Goal: Transaction & Acquisition: Book appointment/travel/reservation

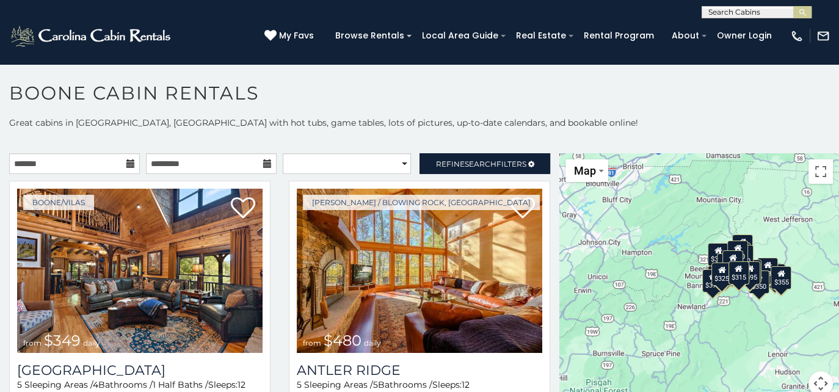
click at [771, 14] on input "text" at bounding box center [755, 15] width 107 height 12
type input "**********"
click at [746, 30] on em "Bear Valley" at bounding box center [754, 28] width 93 height 11
click at [800, 13] on img "submit" at bounding box center [802, 12] width 9 height 9
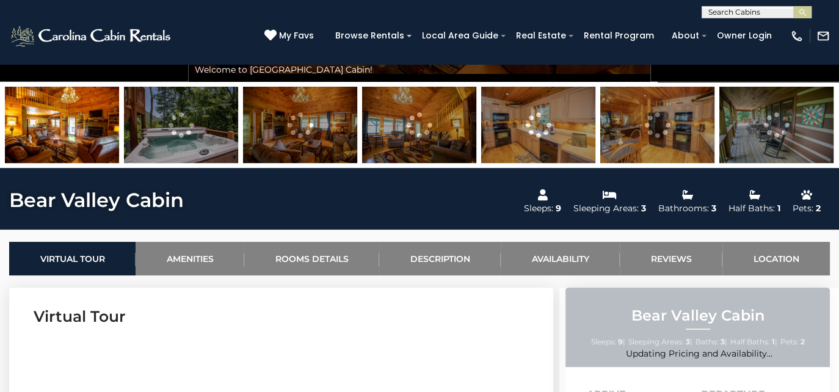
scroll to position [366, 0]
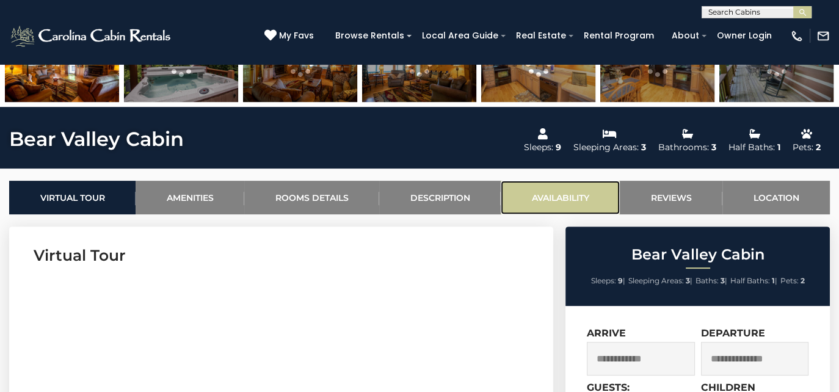
click at [571, 194] on link "Availability" at bounding box center [560, 198] width 119 height 34
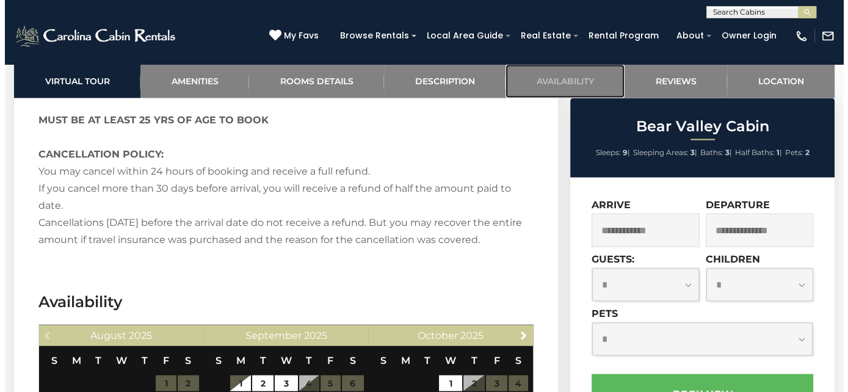
scroll to position [2377, 0]
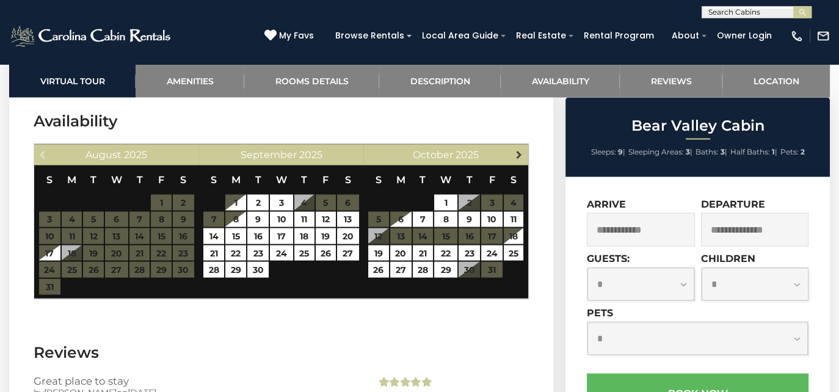
click at [519, 153] on span "Next" at bounding box center [519, 155] width 10 height 10
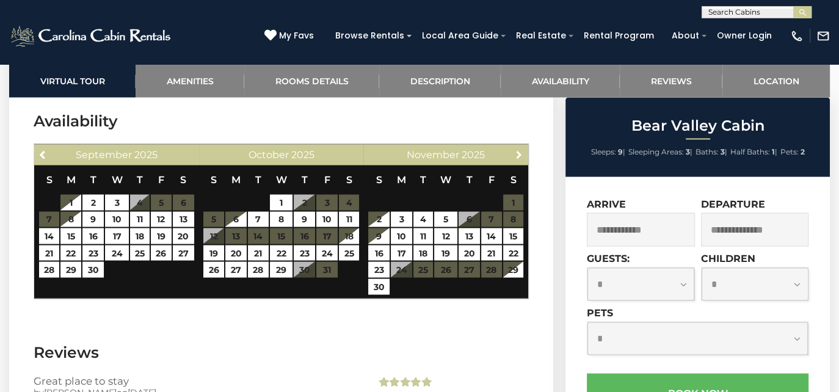
click at [519, 153] on span "Next" at bounding box center [519, 155] width 10 height 10
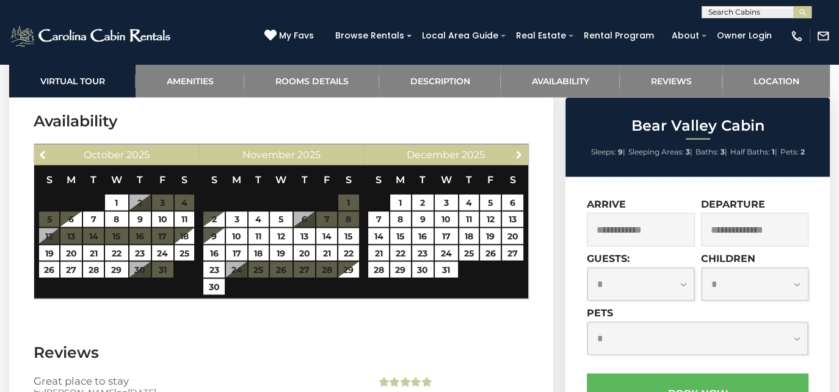
click at [519, 153] on span "Next" at bounding box center [519, 155] width 10 height 10
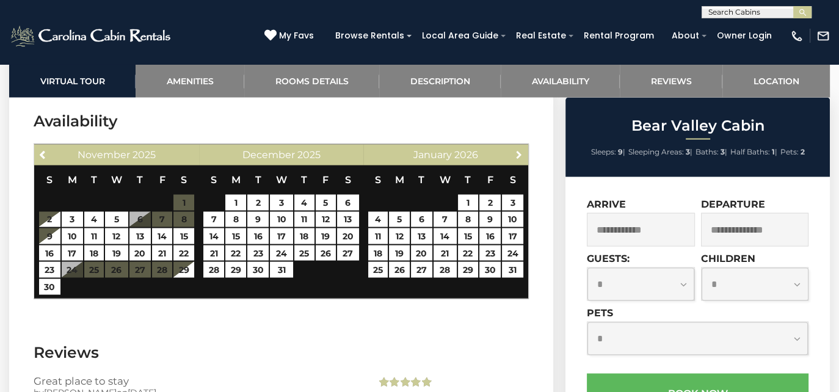
click at [519, 153] on span "Next" at bounding box center [519, 155] width 10 height 10
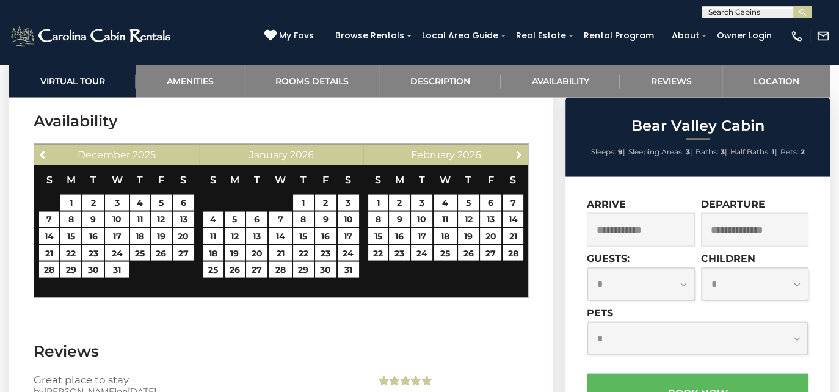
click at [519, 153] on span "Next" at bounding box center [519, 155] width 10 height 10
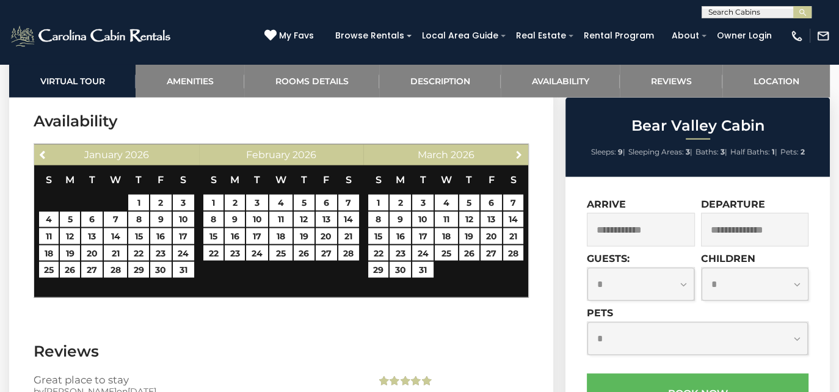
click at [519, 153] on span "Next" at bounding box center [519, 155] width 10 height 10
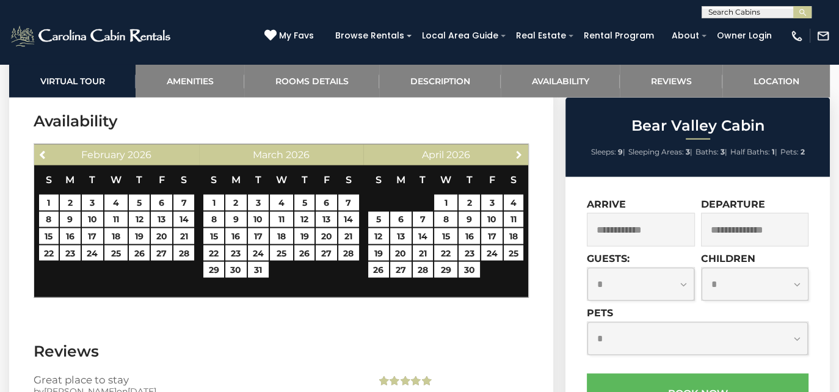
click at [519, 153] on span "Next" at bounding box center [519, 155] width 10 height 10
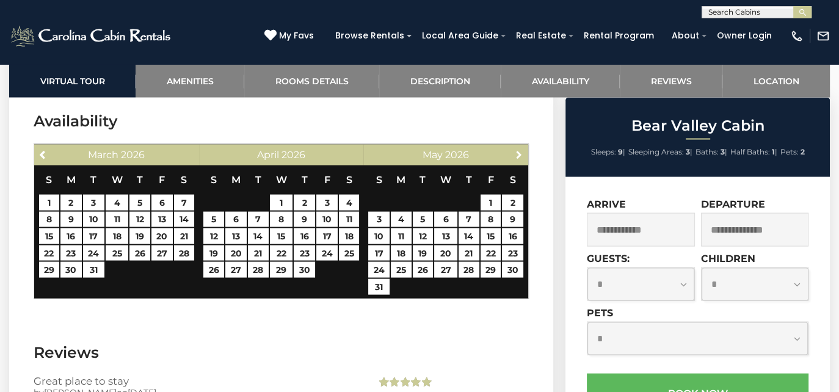
click at [519, 153] on span "Next" at bounding box center [519, 155] width 10 height 10
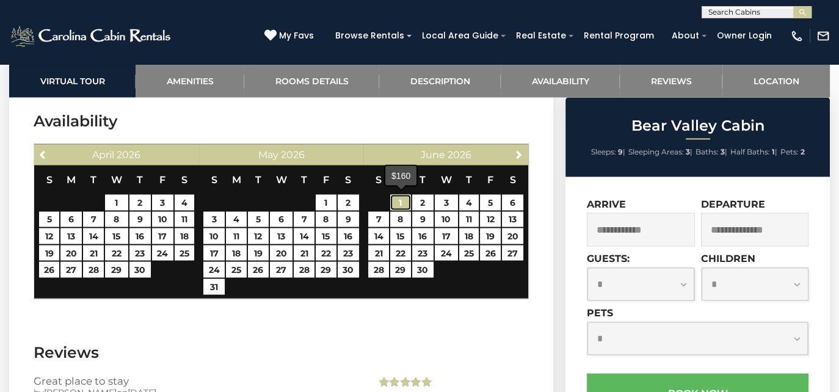
click at [401, 201] on link "1" at bounding box center [400, 203] width 21 height 16
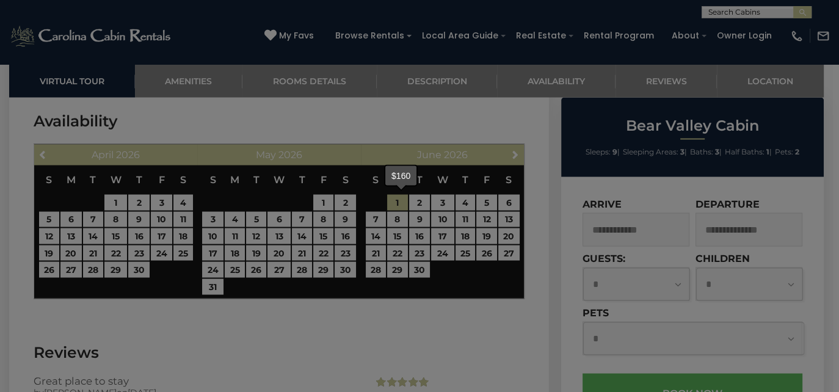
type input "**********"
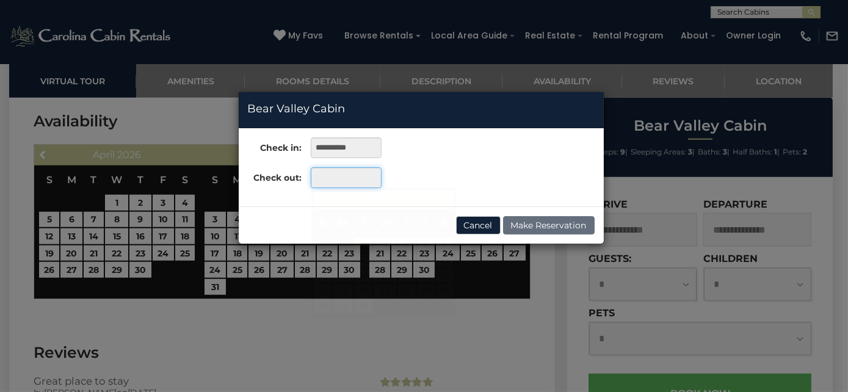
click at [360, 179] on input "text" at bounding box center [346, 177] width 70 height 21
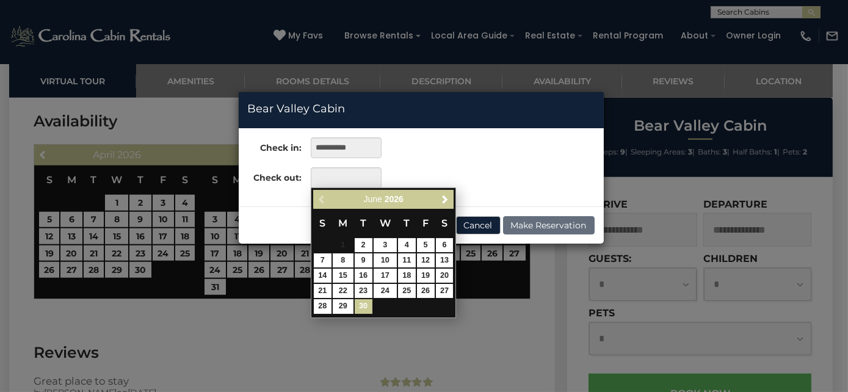
click at [366, 309] on link "30" at bounding box center [364, 306] width 18 height 14
type input "**********"
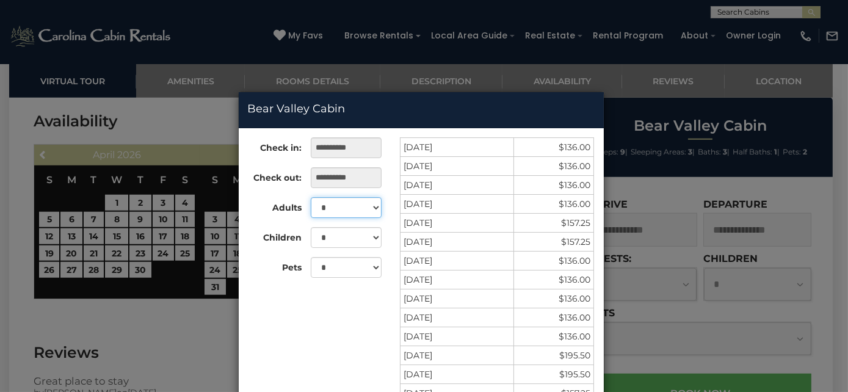
click at [371, 206] on select "* * * * * * * * *" at bounding box center [346, 207] width 70 height 21
select select "*"
click at [311, 197] on select "* * * * * * * * *" at bounding box center [346, 207] width 70 height 21
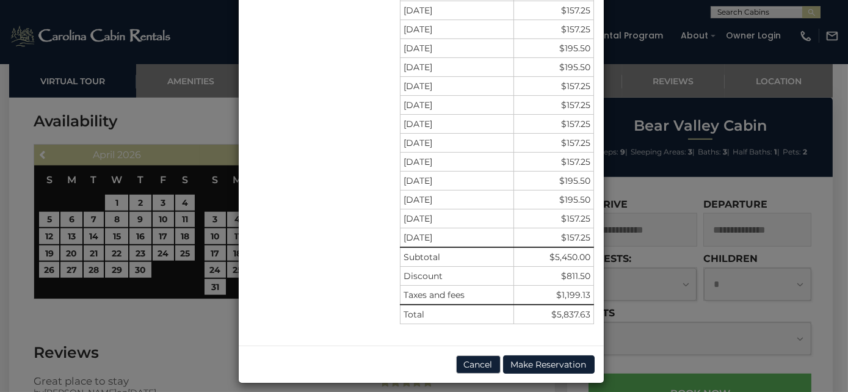
scroll to position [443, 0]
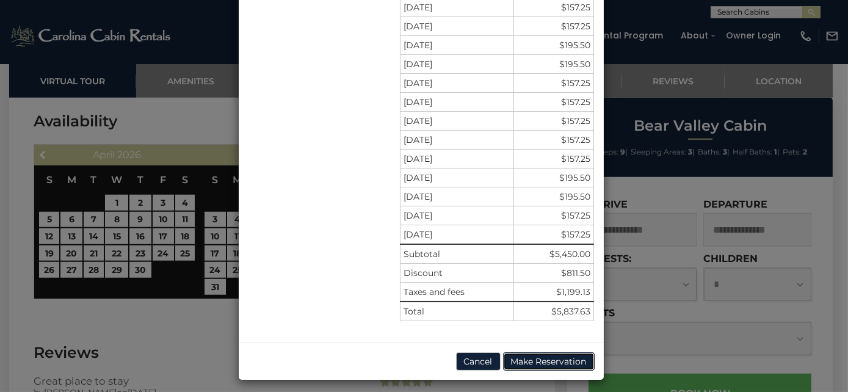
click at [538, 356] on button "Make Reservation" at bounding box center [549, 361] width 92 height 18
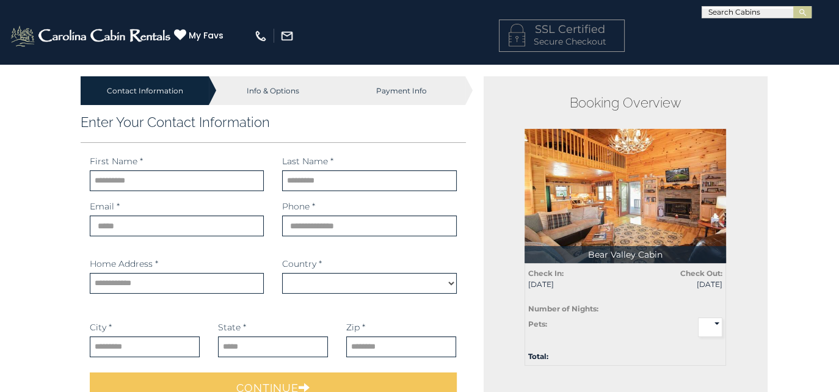
scroll to position [61, 0]
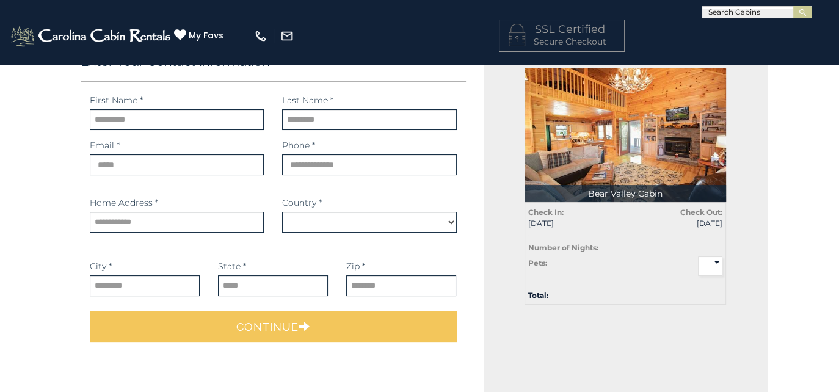
select select "*********"
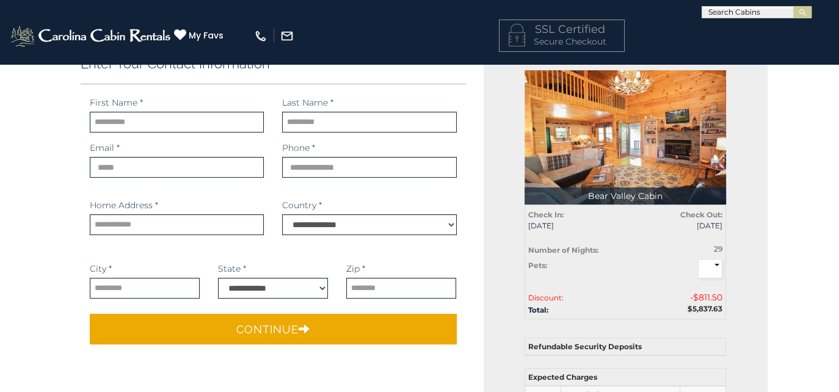
scroll to position [0, 0]
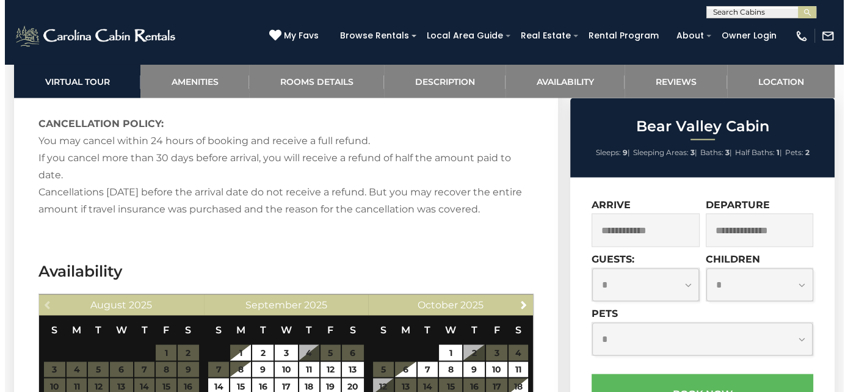
scroll to position [2289, 0]
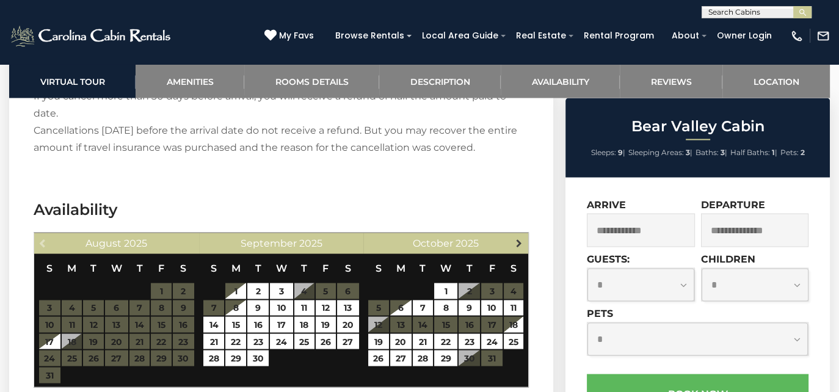
click at [521, 241] on span "Next" at bounding box center [519, 243] width 10 height 10
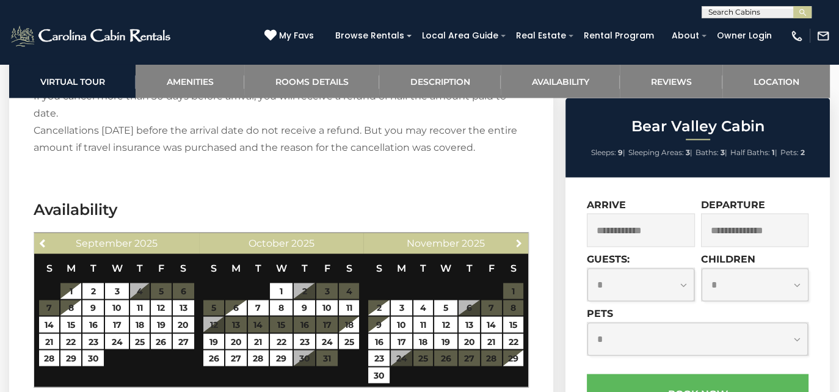
click at [521, 241] on span "Next" at bounding box center [519, 243] width 10 height 10
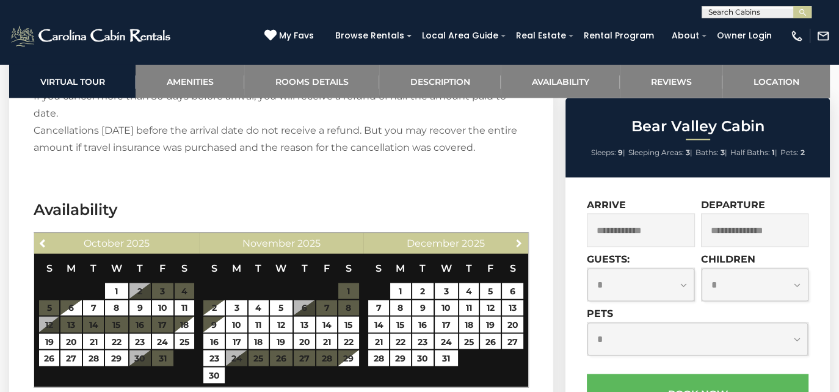
click at [521, 241] on span "Next" at bounding box center [519, 243] width 10 height 10
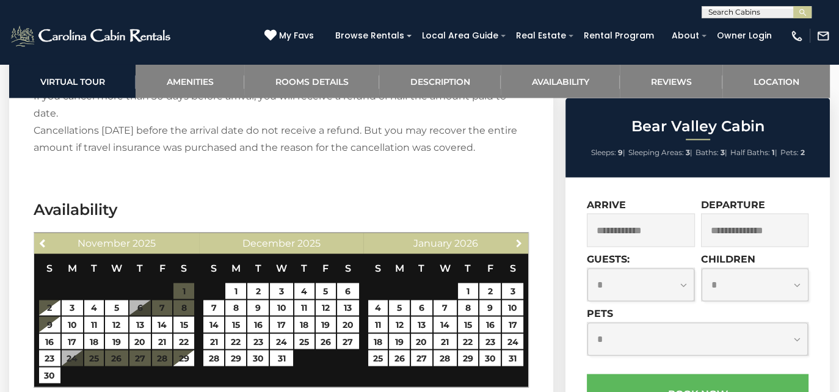
click at [521, 241] on span "Next" at bounding box center [519, 243] width 10 height 10
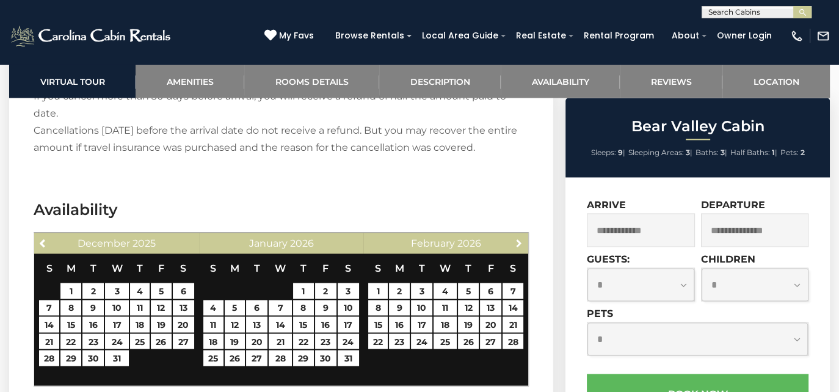
click at [521, 241] on span "Next" at bounding box center [519, 243] width 10 height 10
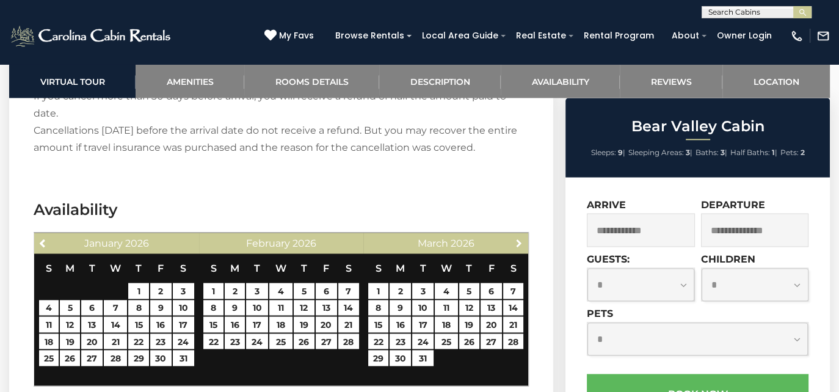
click at [521, 241] on span "Next" at bounding box center [519, 243] width 10 height 10
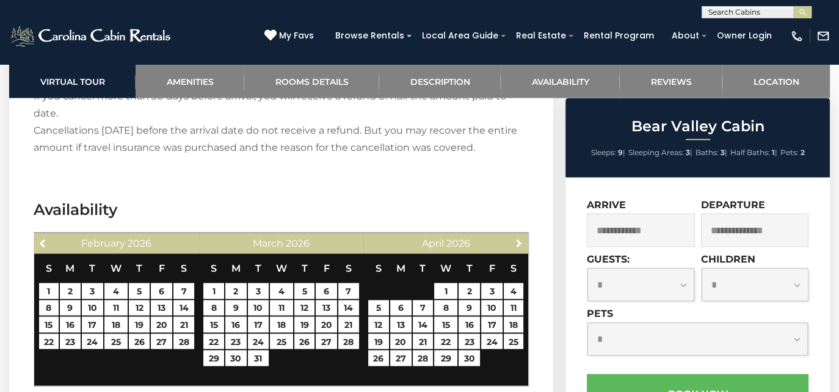
click at [521, 241] on span "Next" at bounding box center [519, 243] width 10 height 10
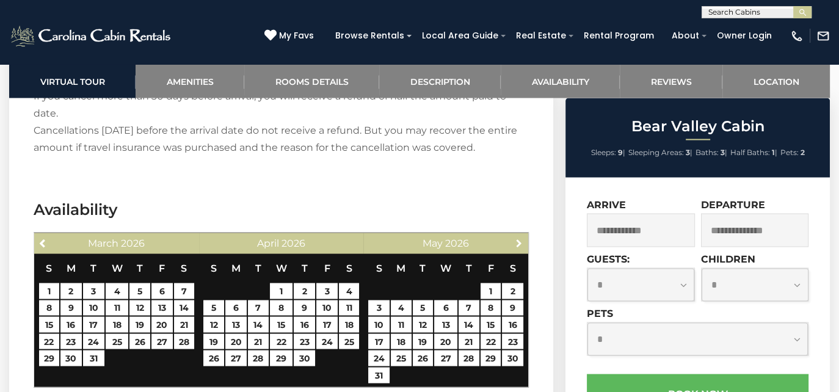
click at [521, 241] on span "Next" at bounding box center [519, 243] width 10 height 10
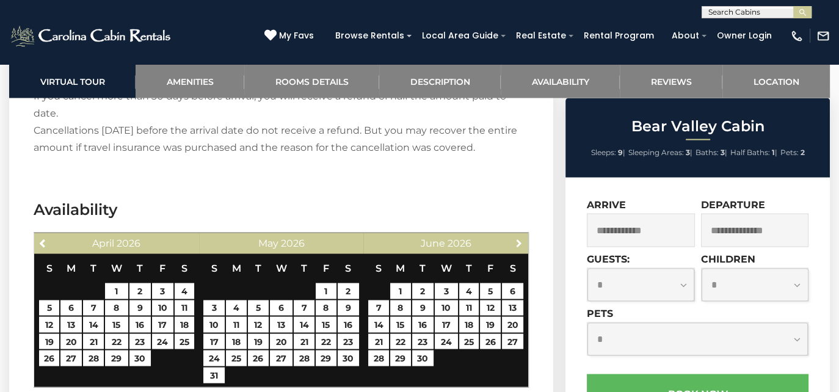
click at [521, 241] on span "Next" at bounding box center [519, 243] width 10 height 10
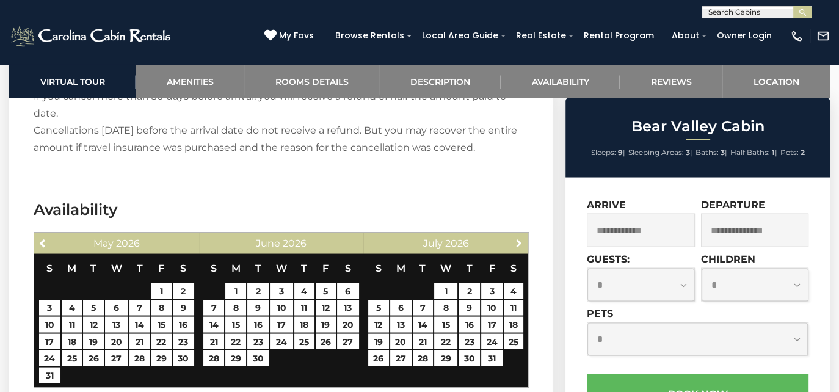
click at [521, 241] on span "Next" at bounding box center [519, 243] width 10 height 10
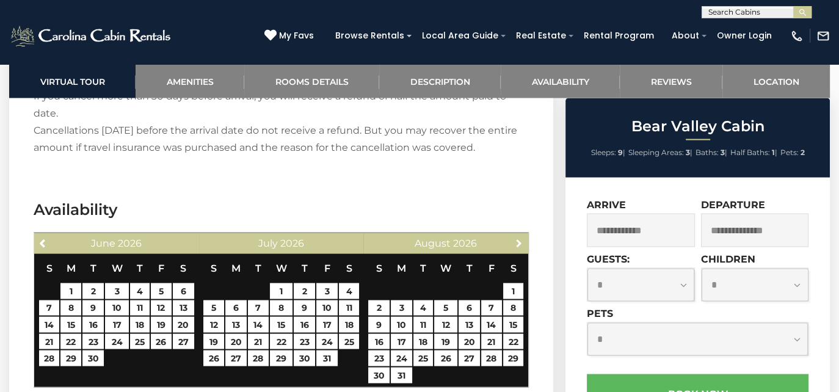
click at [521, 241] on span "Next" at bounding box center [519, 243] width 10 height 10
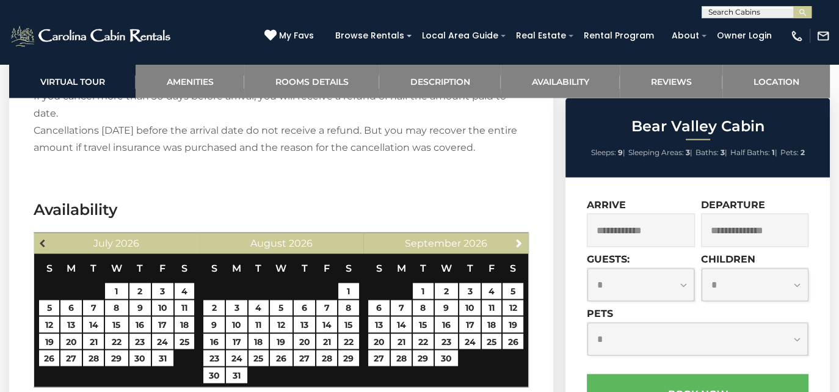
click at [44, 241] on span "Previous" at bounding box center [43, 243] width 10 height 10
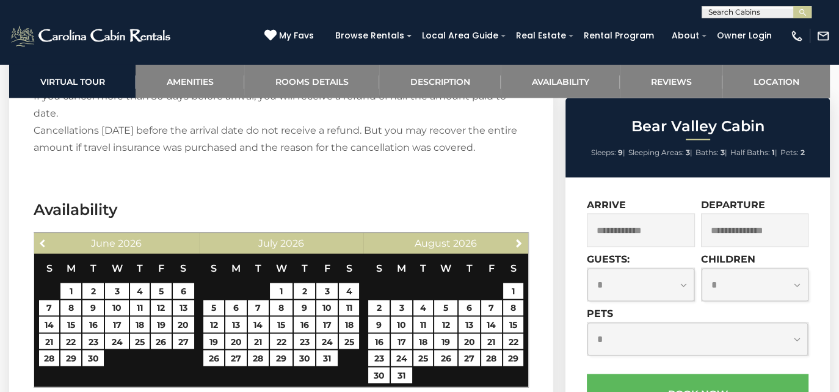
click at [44, 241] on span "Previous" at bounding box center [43, 243] width 10 height 10
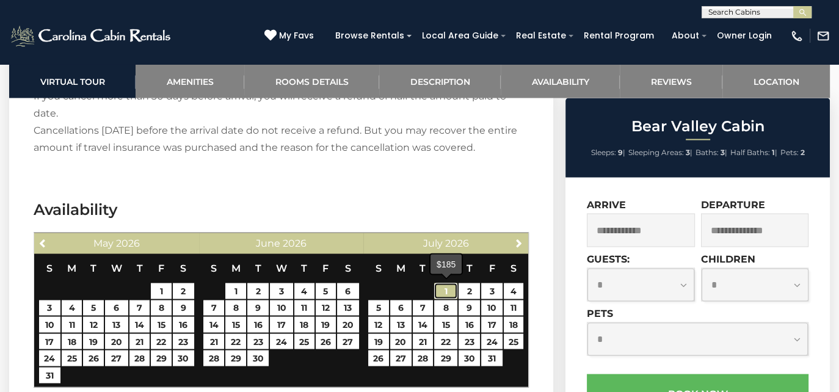
click at [442, 285] on link "1" at bounding box center [445, 291] width 23 height 16
type input "**********"
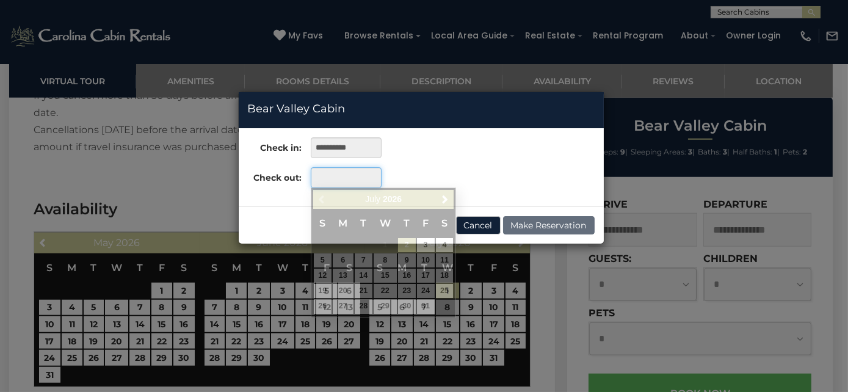
click at [361, 178] on input "text" at bounding box center [346, 177] width 70 height 21
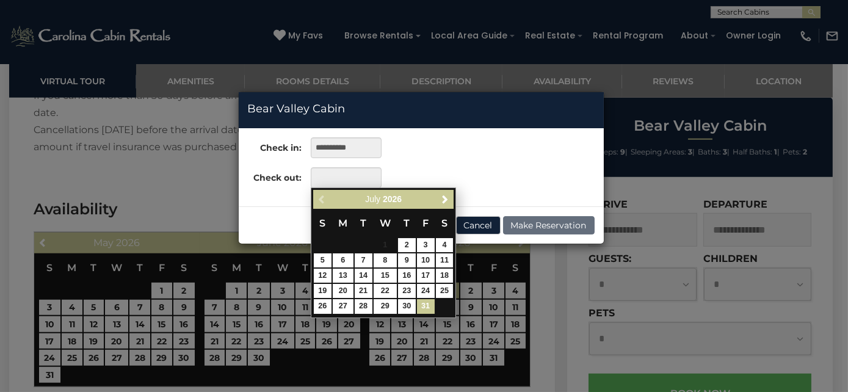
click at [427, 305] on link "31" at bounding box center [426, 306] width 18 height 14
type input "**********"
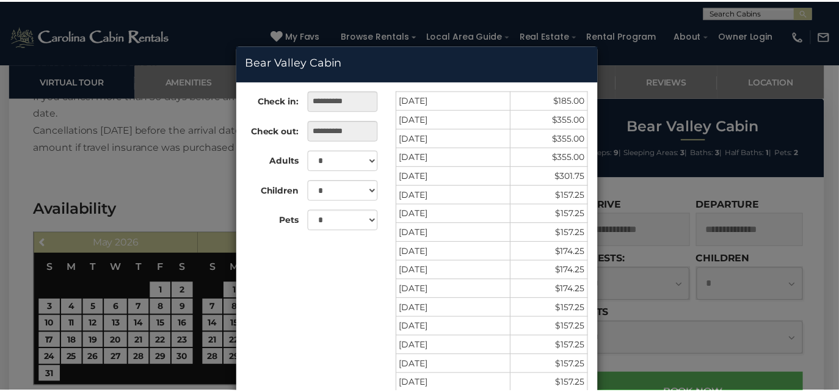
scroll to position [0, 0]
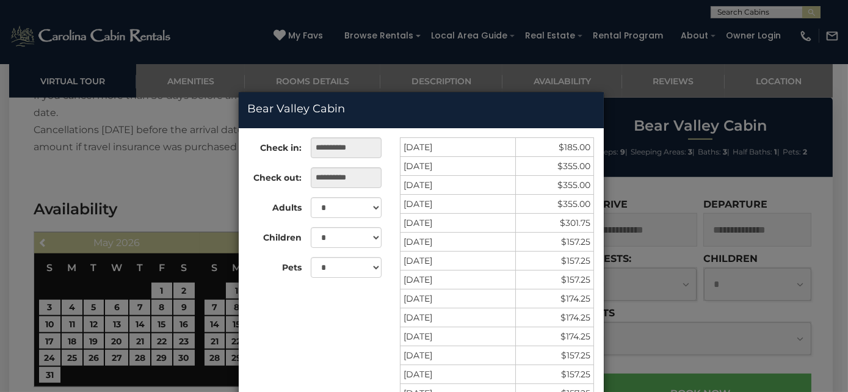
click at [209, 187] on div "**********" at bounding box center [424, 196] width 848 height 392
